Goal: Task Accomplishment & Management: Use online tool/utility

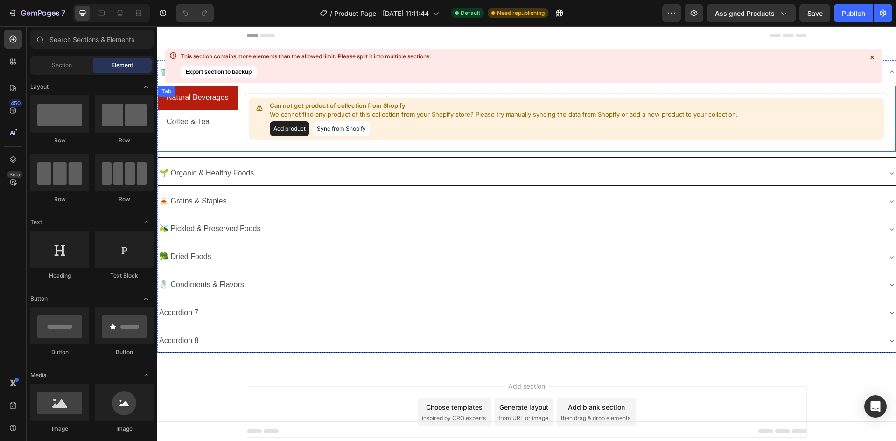
click at [201, 140] on div "Natural Beverages Coffee & Tea" at bounding box center [198, 119] width 80 height 66
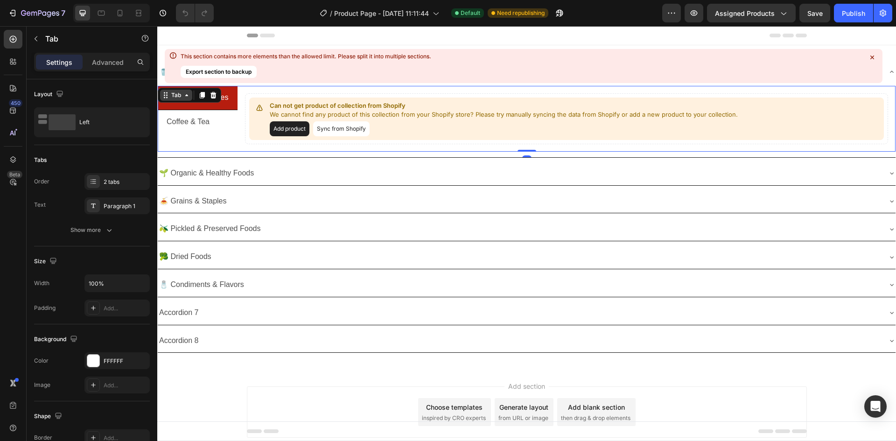
click at [181, 95] on div "Tab" at bounding box center [176, 95] width 14 height 8
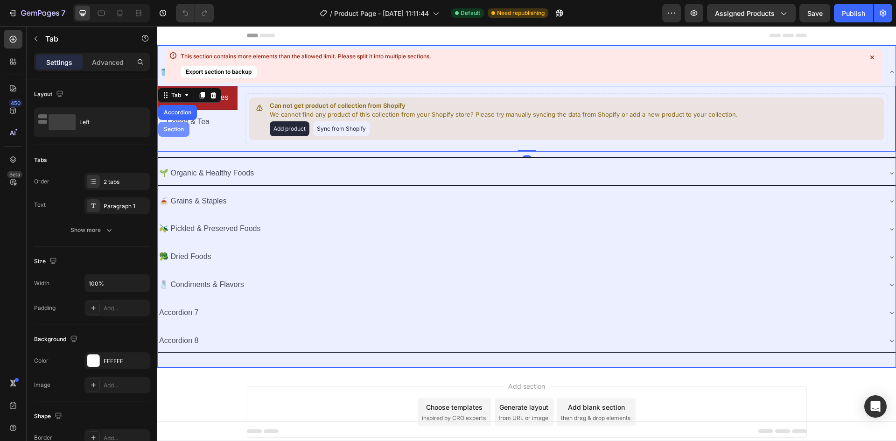
click at [177, 131] on div "Section" at bounding box center [174, 130] width 24 height 6
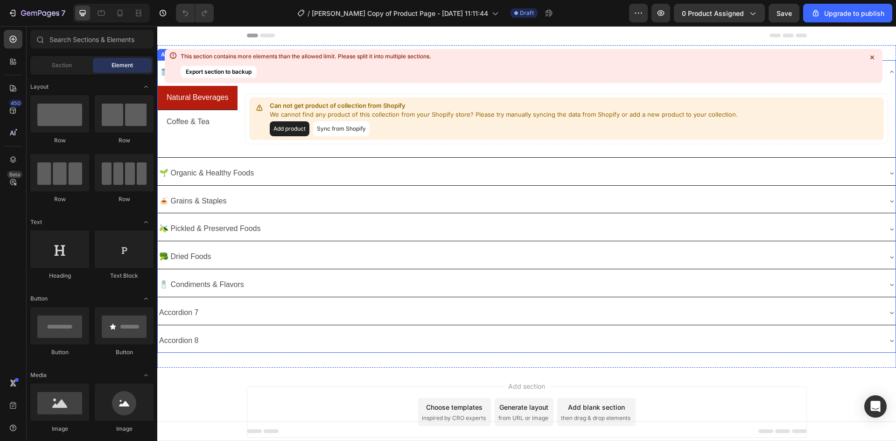
click at [234, 330] on div "Accordion 8" at bounding box center [527, 341] width 738 height 24
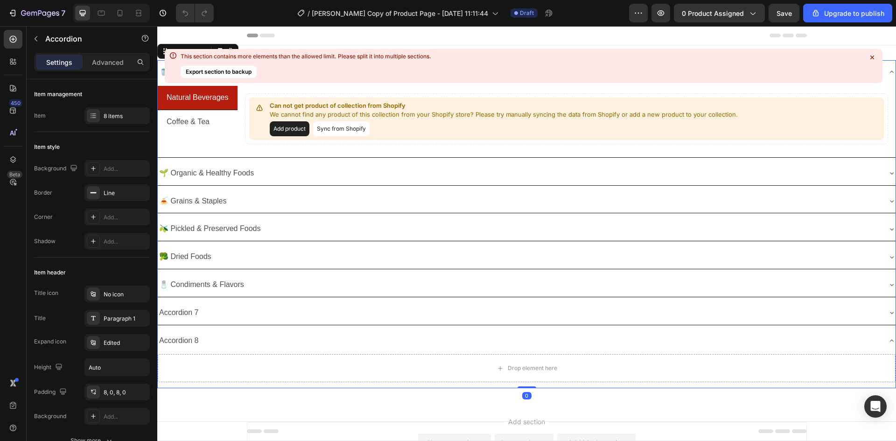
click at [256, 311] on div "Accordion 7" at bounding box center [519, 313] width 723 height 16
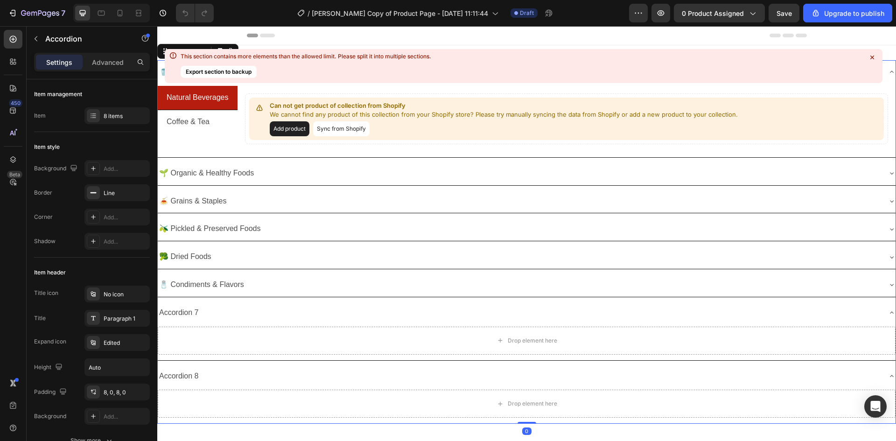
click at [274, 280] on div "🧂 Condiments & Flavors" at bounding box center [519, 285] width 723 height 16
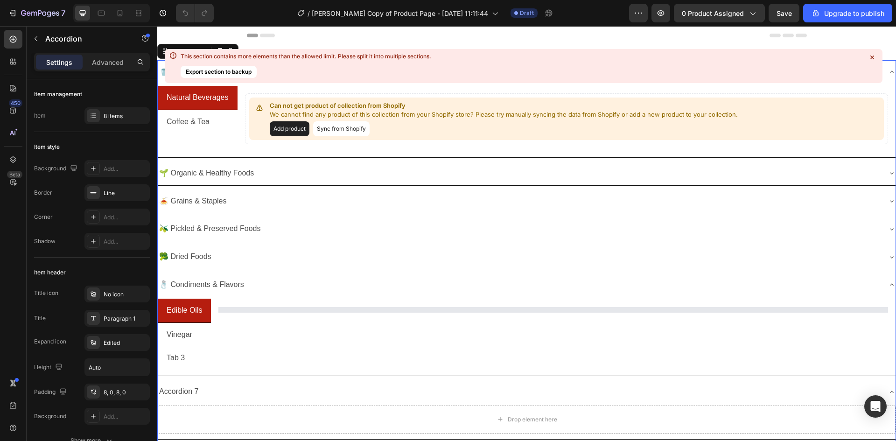
click at [286, 251] on div "🥦 Dried Foods" at bounding box center [519, 257] width 723 height 16
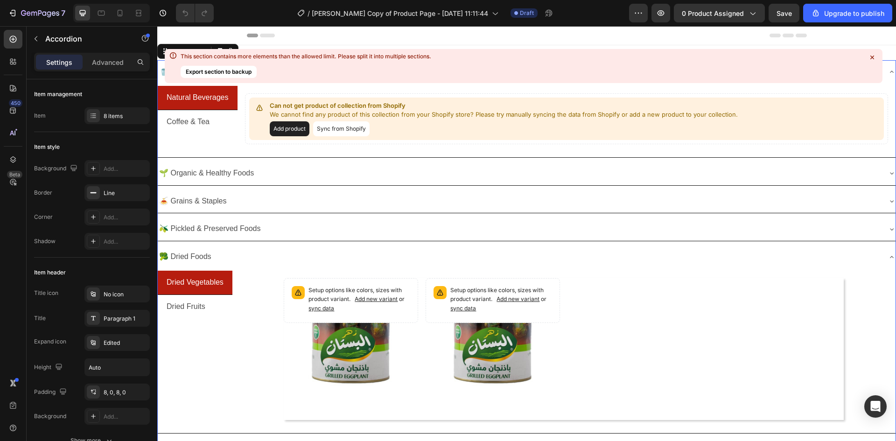
click at [299, 222] on div "🫒 Pickled & Preserved Foods" at bounding box center [519, 229] width 723 height 16
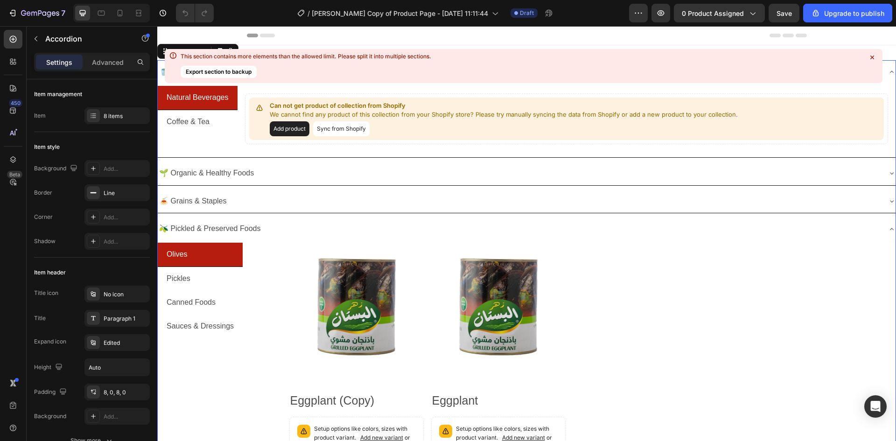
click at [303, 170] on div "🌱 Organic & Healthy Foods" at bounding box center [519, 173] width 723 height 16
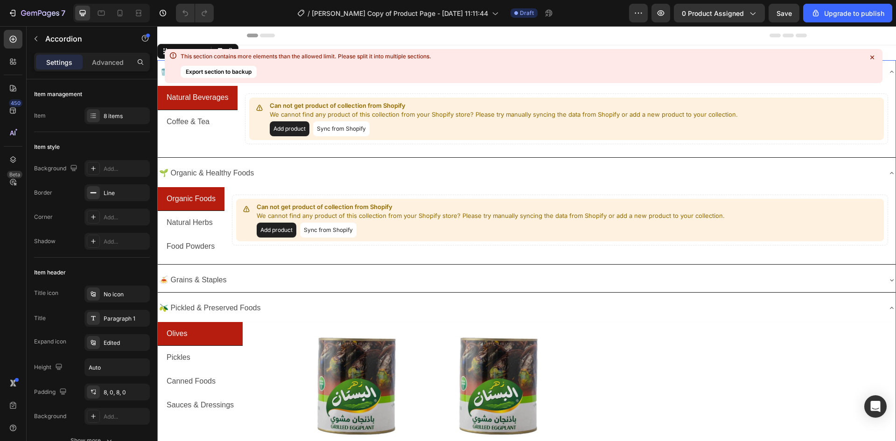
click at [275, 281] on div "🍝 Grains & Staples" at bounding box center [519, 280] width 723 height 16
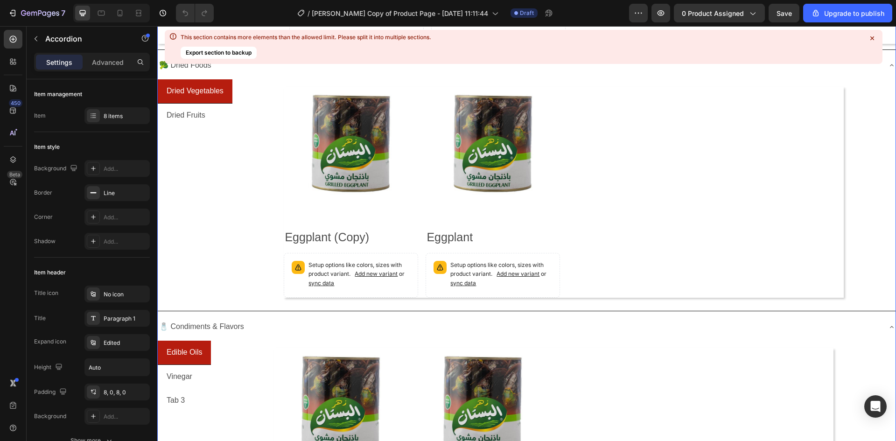
scroll to position [420, 0]
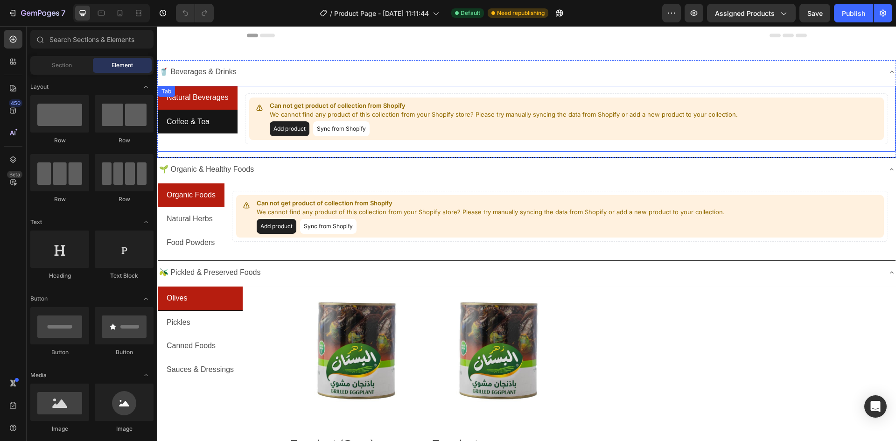
click at [195, 125] on p "Coffee & Tea" at bounding box center [188, 122] width 43 height 14
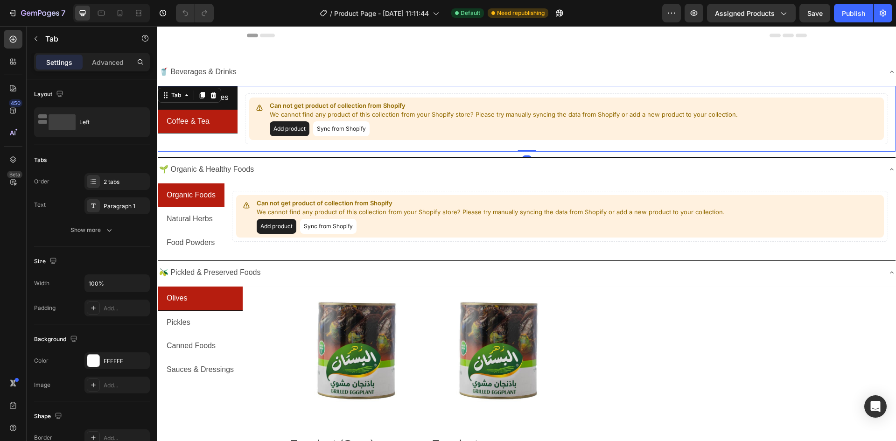
click at [228, 96] on p "Natural Beverages" at bounding box center [198, 98] width 62 height 14
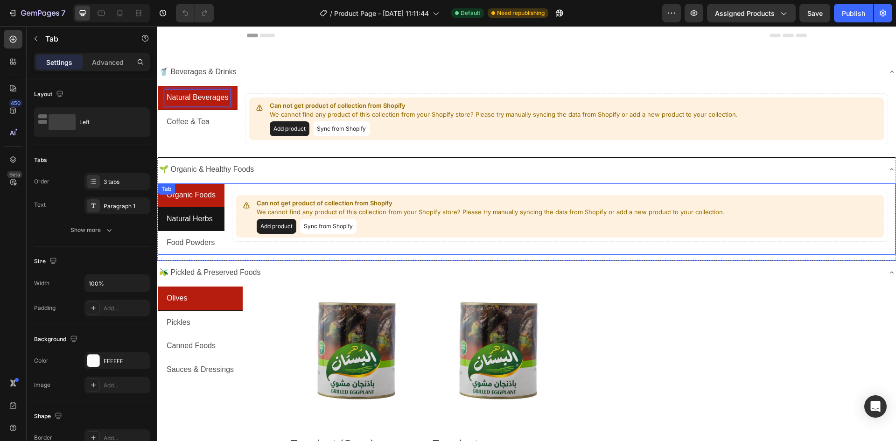
click at [189, 222] on p "Natural Herbs" at bounding box center [190, 219] width 46 height 14
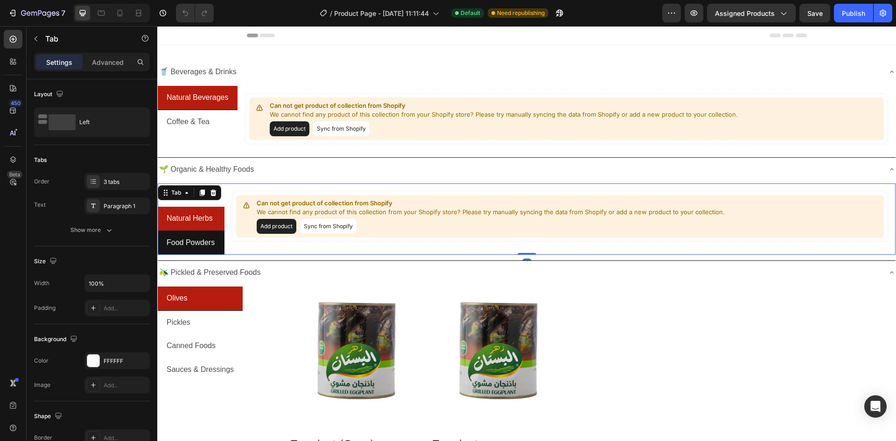
click at [186, 239] on p "Food Powders" at bounding box center [191, 243] width 48 height 14
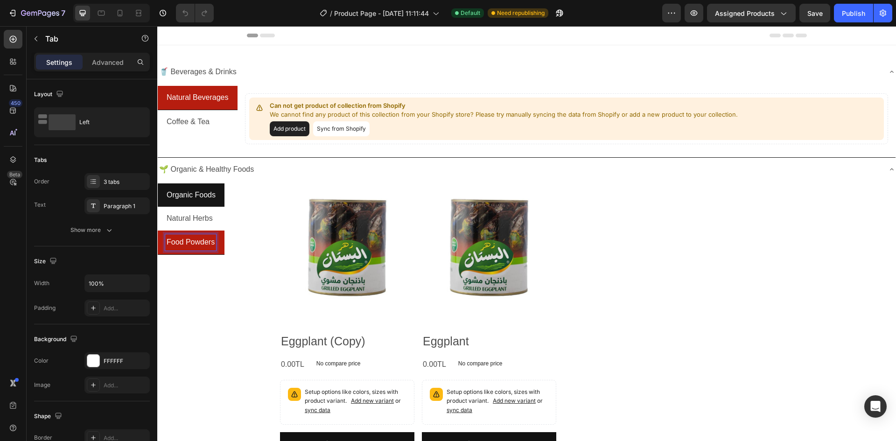
click at [192, 198] on p "Organic Foods" at bounding box center [191, 196] width 49 height 14
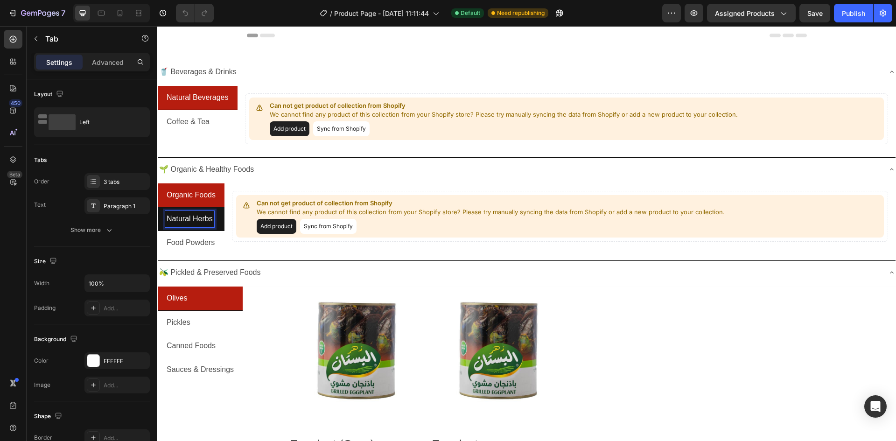
click at [188, 222] on p "Natural Herbs" at bounding box center [190, 219] width 46 height 14
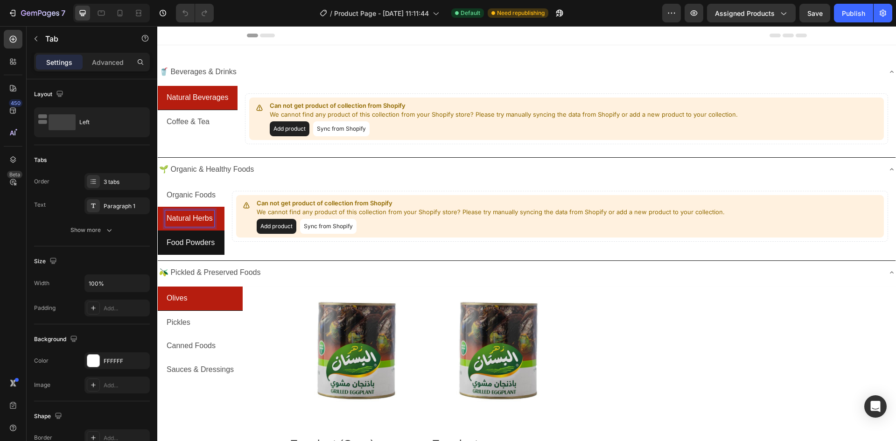
click at [200, 242] on p "Food Powders" at bounding box center [191, 243] width 48 height 14
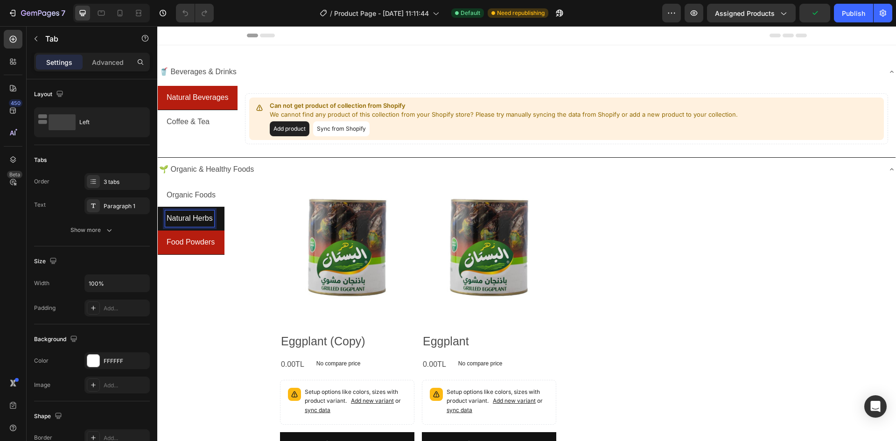
click at [197, 217] on p "Natural Herbs" at bounding box center [190, 219] width 46 height 14
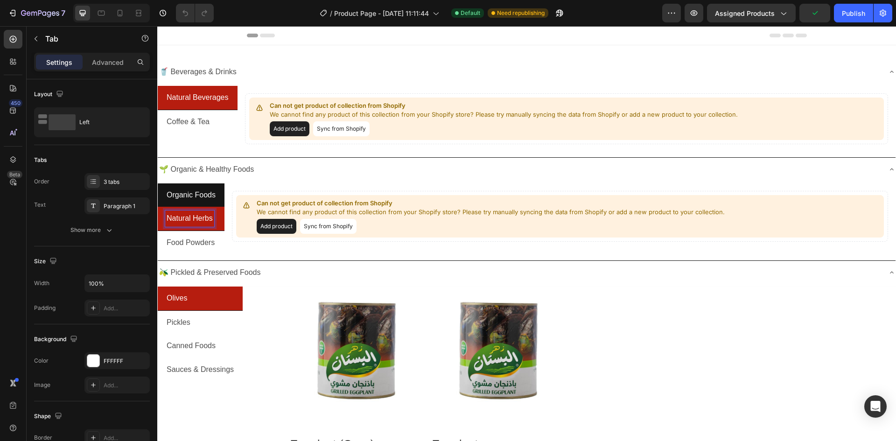
click at [197, 193] on p "Organic Foods" at bounding box center [191, 196] width 49 height 14
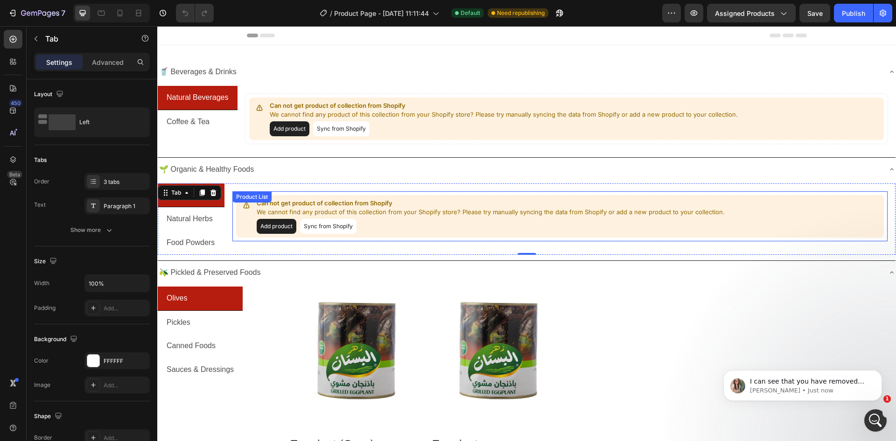
click at [280, 207] on div "Can not get product of collection from Shopify We cannot find any product of th…" at bounding box center [560, 216] width 656 height 51
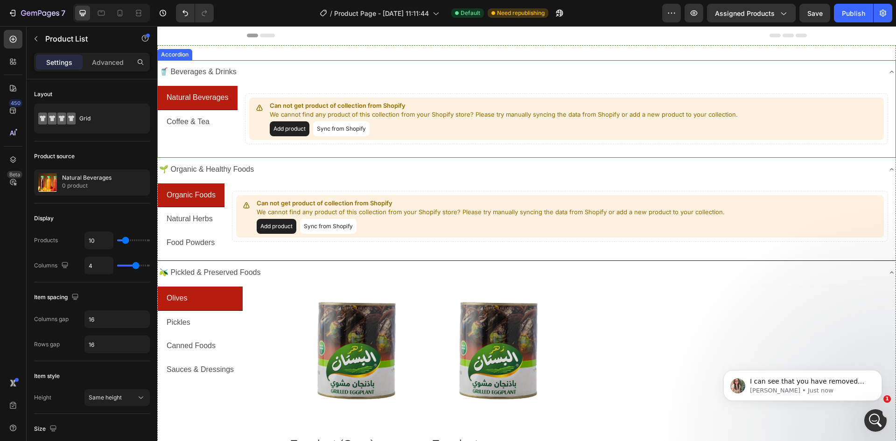
click at [265, 72] on div "🥤 Beverages & Drinks" at bounding box center [519, 72] width 723 height 16
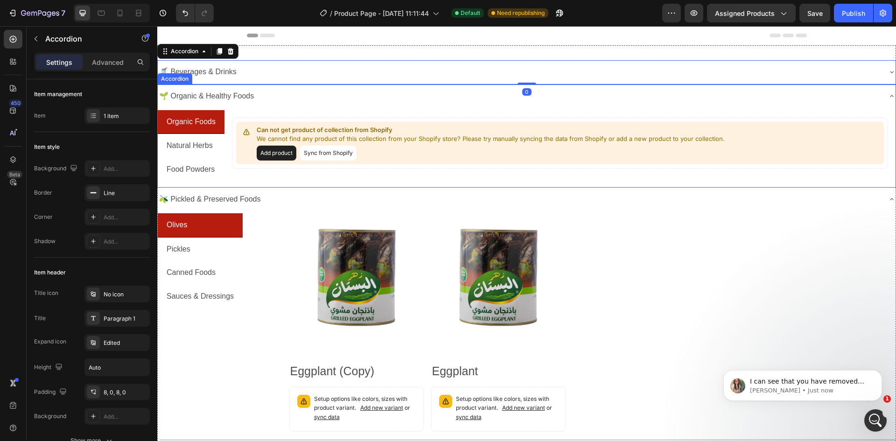
click at [299, 95] on div "🌱 Organic & Healthy Foods" at bounding box center [519, 96] width 723 height 16
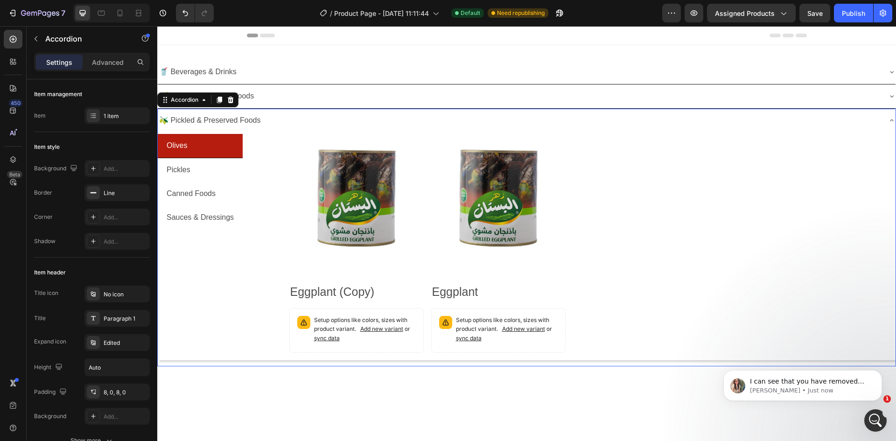
click at [282, 118] on div "🫒 Pickled & Preserved Foods" at bounding box center [519, 121] width 723 height 16
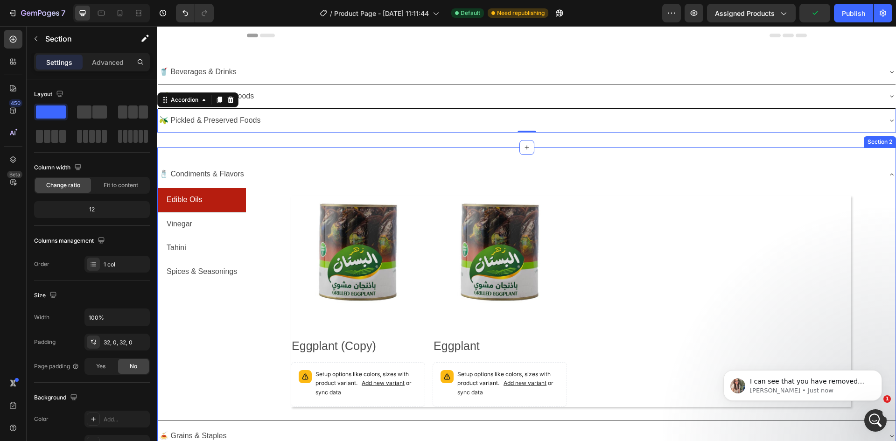
click at [297, 146] on div "🥤 Beverages & Drinks Accordion 🌱 Organic & Healthy Foods Accordion 🫒 Pickled & …" at bounding box center [526, 96] width 739 height 102
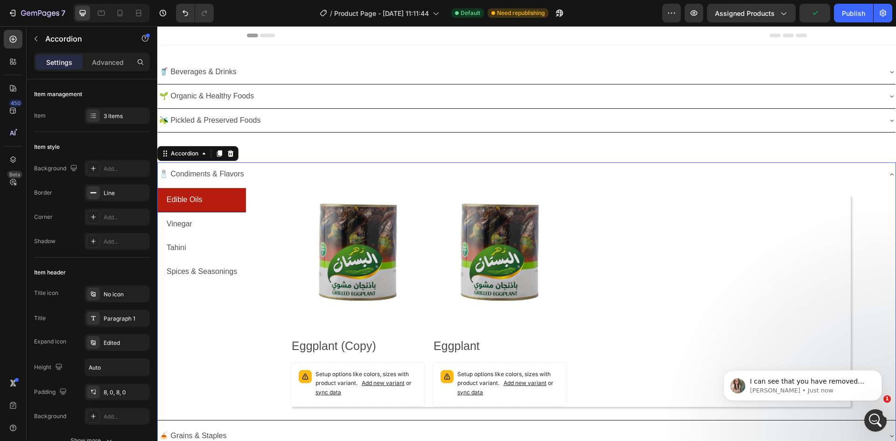
click at [289, 164] on div "🧂 Condiments & Flavors" at bounding box center [527, 174] width 738 height 24
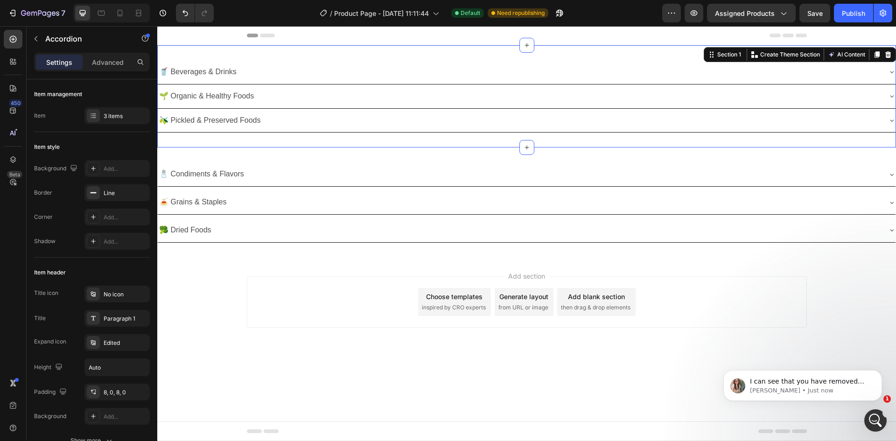
click at [337, 147] on div "🥤 Beverages & Drinks Accordion 🌱 Organic & Healthy Foods Accordion 🫒 Pickled & …" at bounding box center [526, 96] width 739 height 102
